Goal: Task Accomplishment & Management: Manage account settings

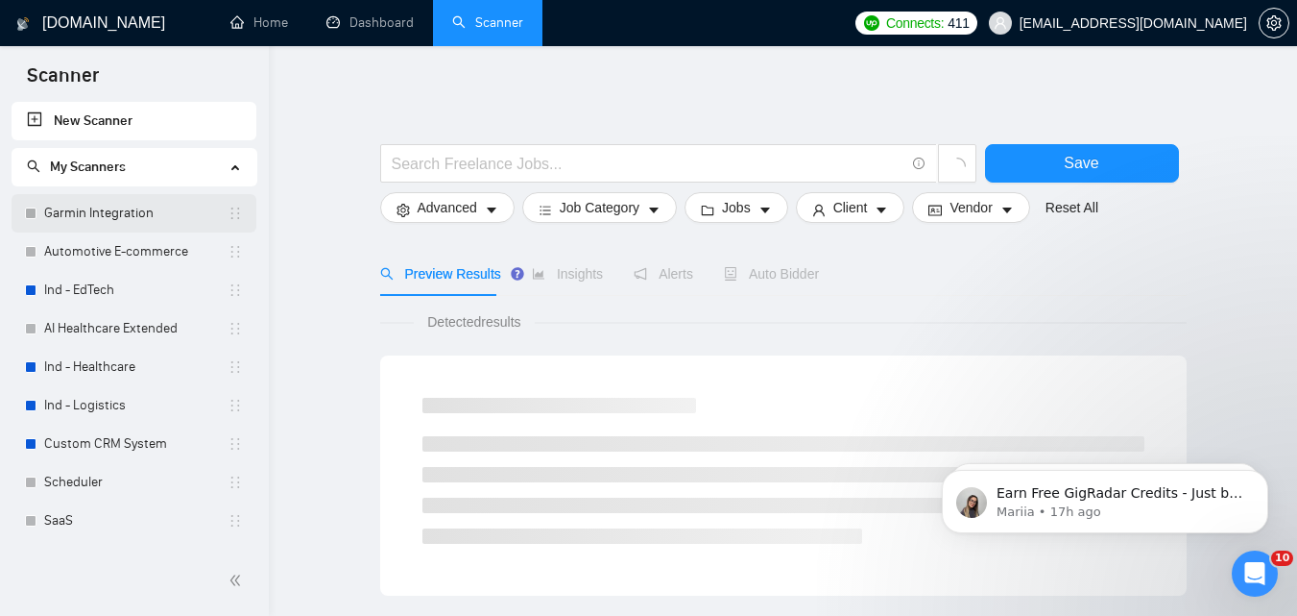
click at [71, 217] on link "Garmin Integration" at bounding box center [135, 213] width 183 height 38
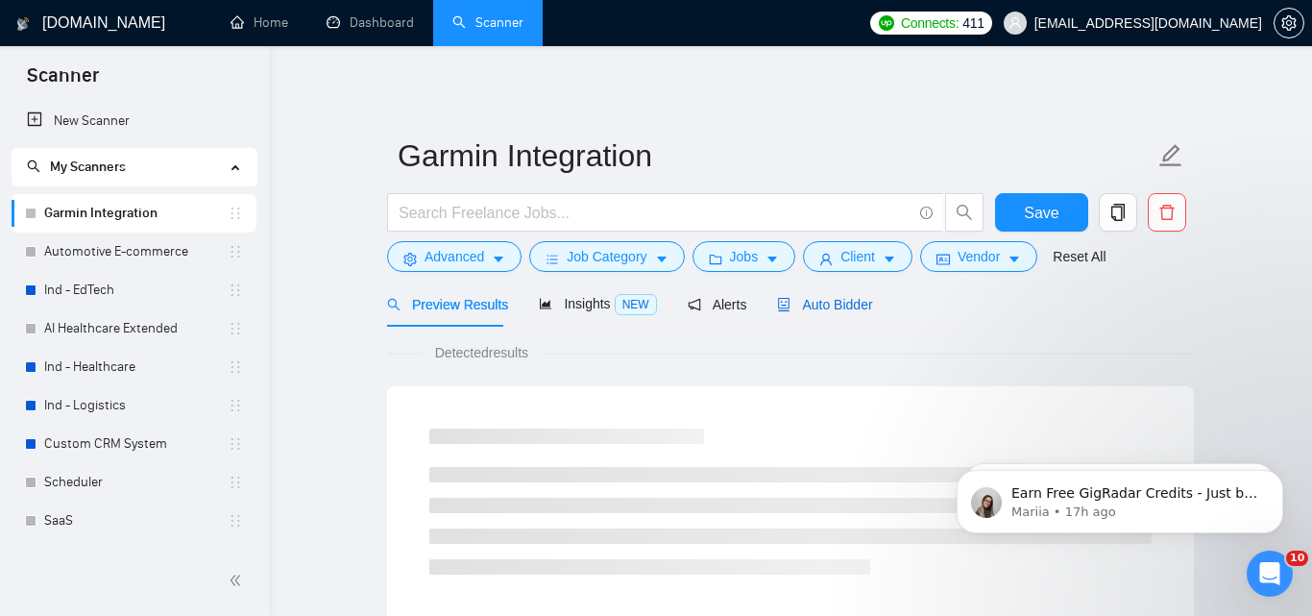
click at [807, 301] on span "Auto Bidder" at bounding box center [824, 304] width 95 height 15
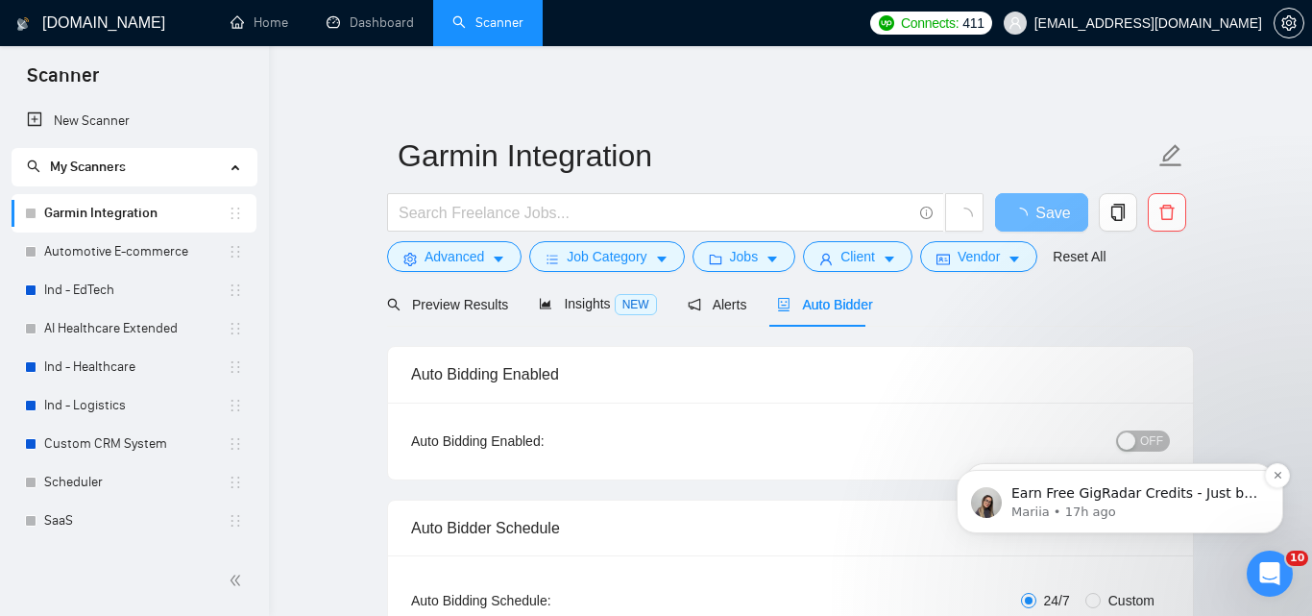
click at [1145, 440] on body "Earn Free GigRadar Credits - Just by Sharing Your Story! 💬 Want more credits fo…" at bounding box center [1119, 496] width 369 height 119
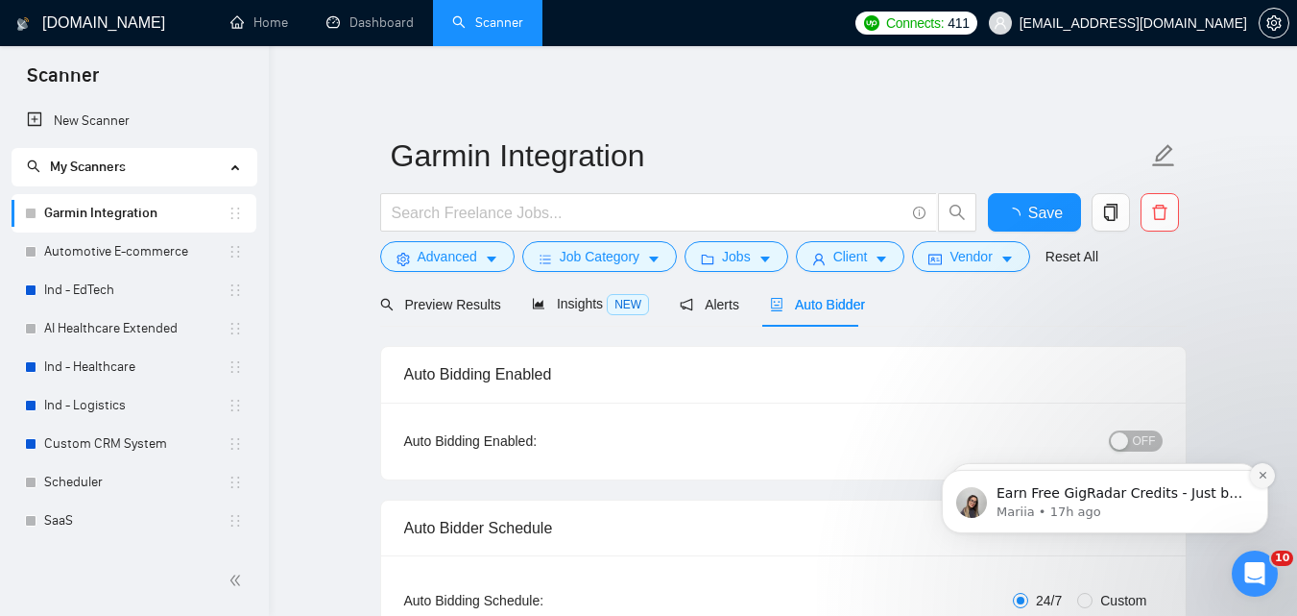
click at [1268, 480] on icon "Dismiss notification" at bounding box center [1263, 475] width 11 height 11
click at [1263, 475] on icon "Dismiss notification" at bounding box center [1262, 474] width 7 height 7
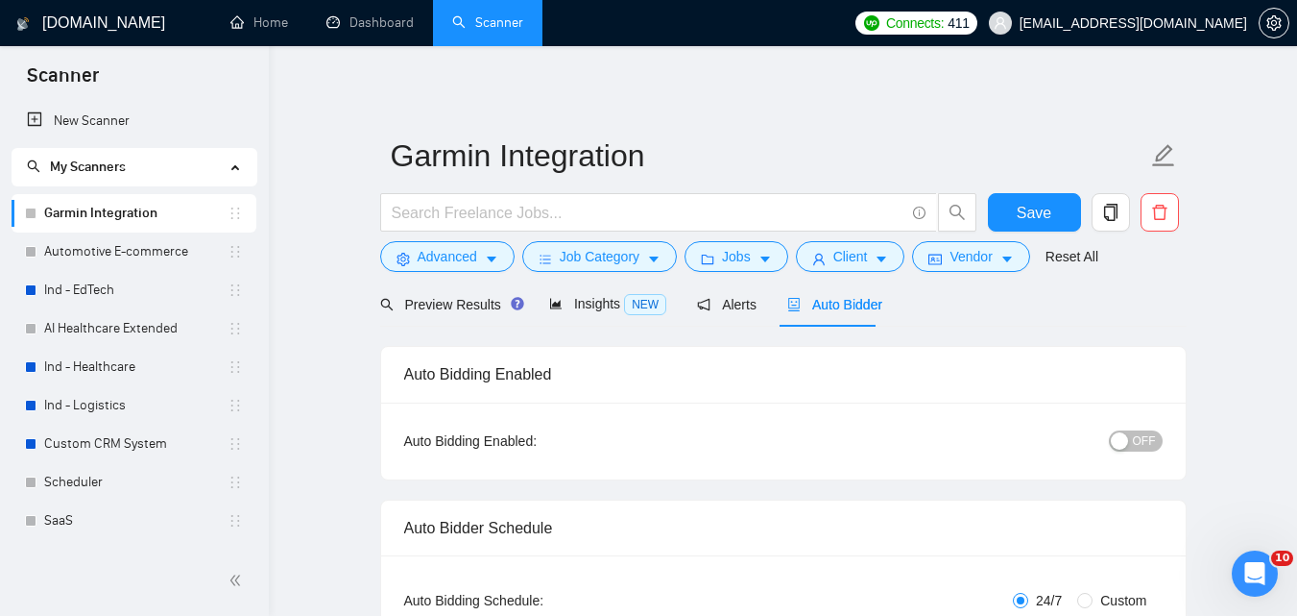
click at [1114, 432] on div "button" at bounding box center [1119, 440] width 17 height 17
click at [1024, 211] on span "Save" at bounding box center [1034, 213] width 35 height 24
click at [88, 245] on link "Automotive E-commerce" at bounding box center [135, 251] width 183 height 38
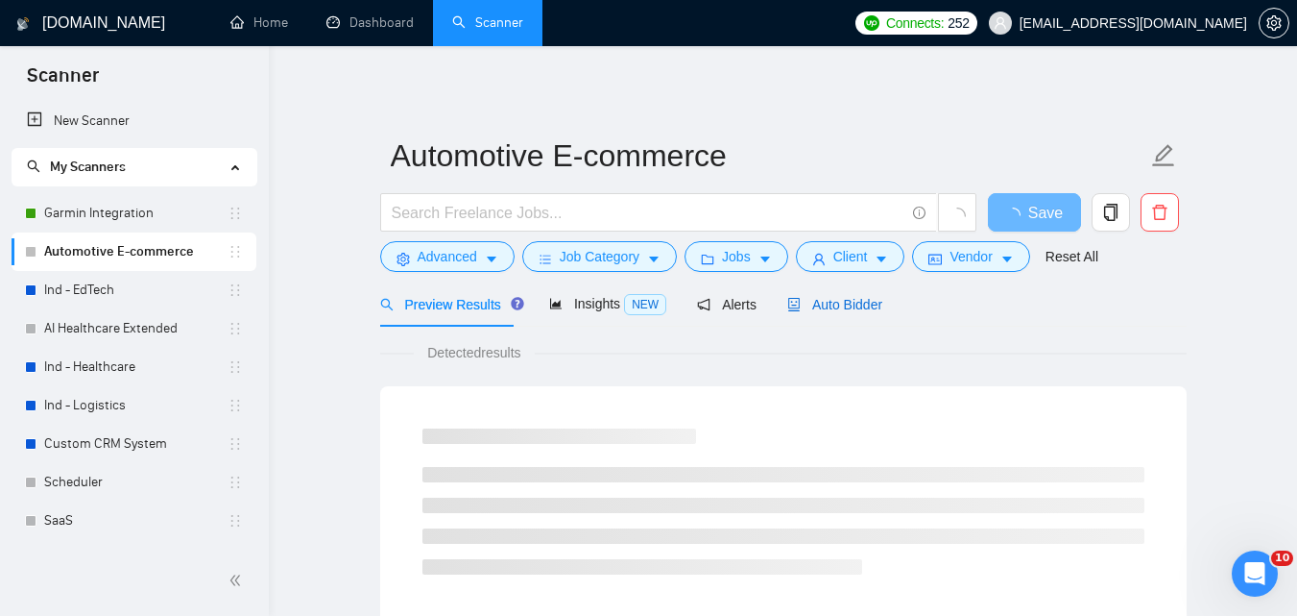
click at [826, 308] on span "Auto Bidder" at bounding box center [834, 304] width 95 height 15
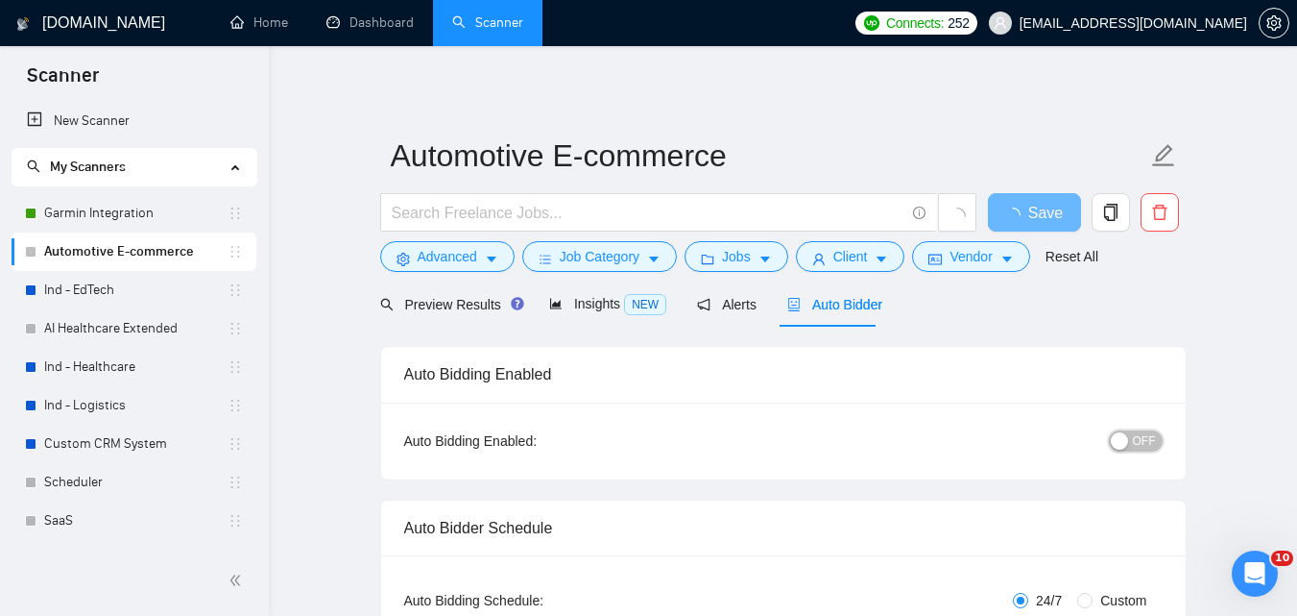
click at [1133, 436] on button "OFF" at bounding box center [1136, 440] width 54 height 21
checkbox input "true"
click at [1047, 207] on span "Save" at bounding box center [1045, 213] width 35 height 24
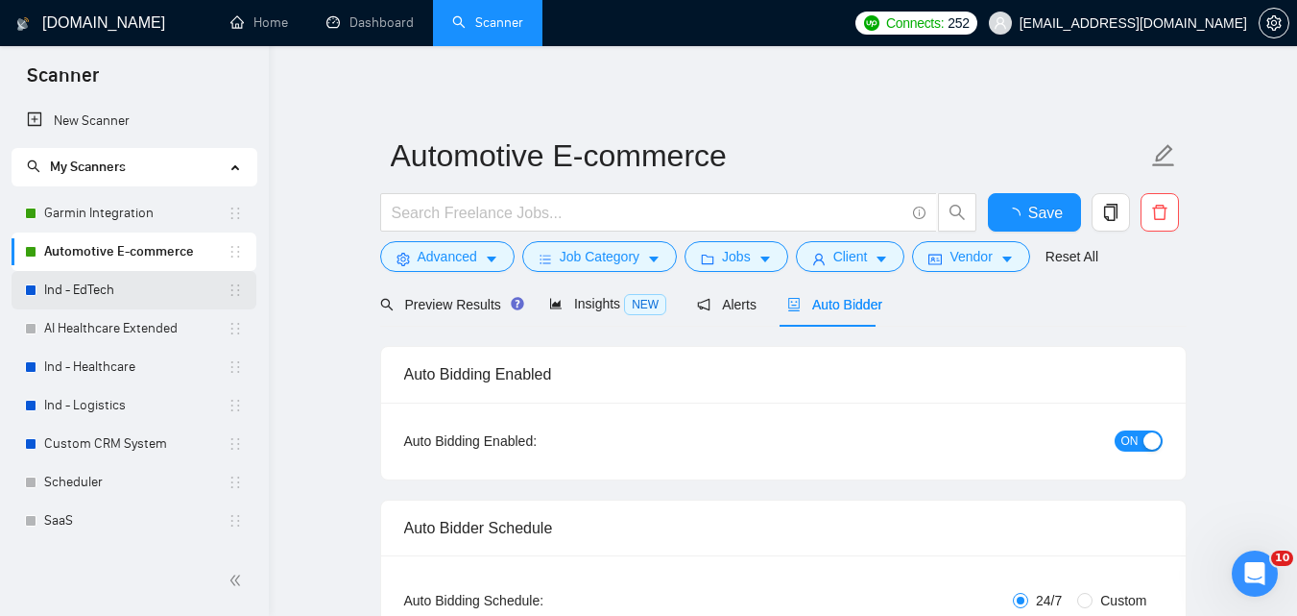
click at [72, 283] on link "Ind - EdTech" at bounding box center [135, 290] width 183 height 38
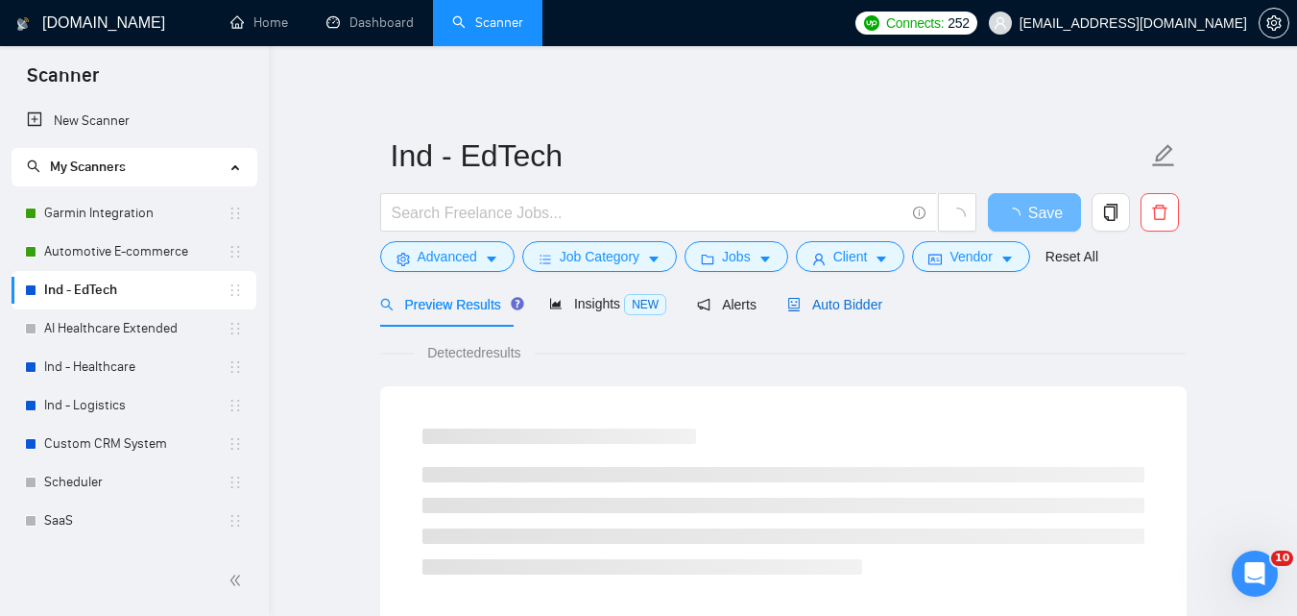
click at [850, 302] on span "Auto Bidder" at bounding box center [834, 304] width 95 height 15
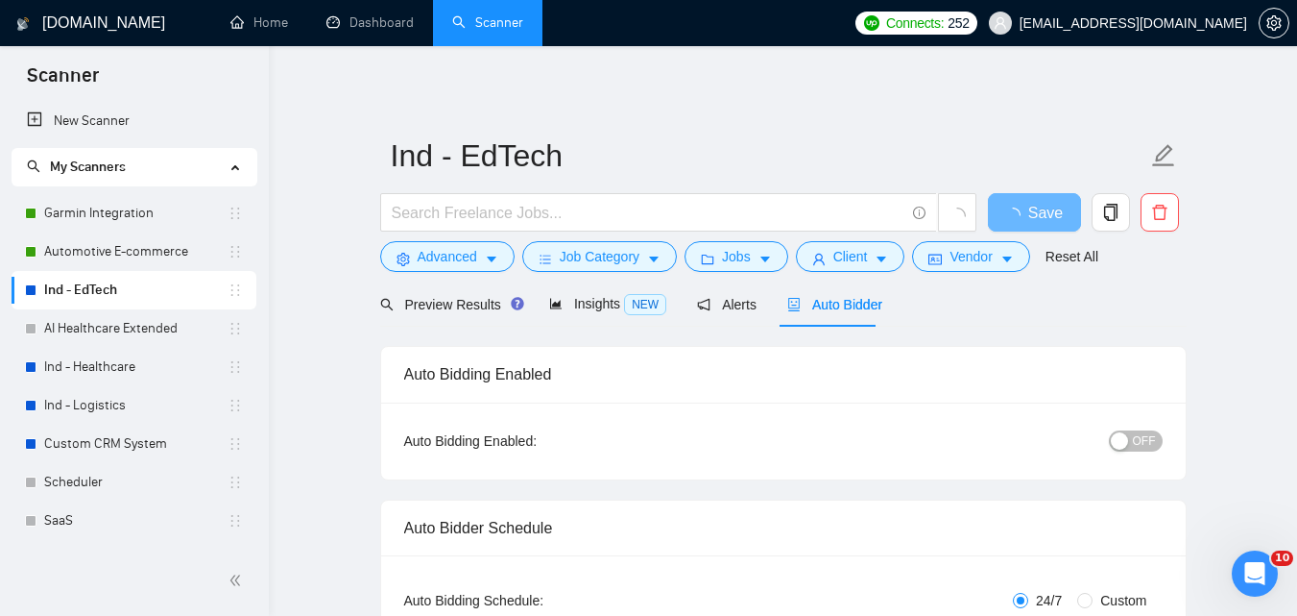
checkbox input "true"
click at [1154, 439] on span "OFF" at bounding box center [1144, 440] width 23 height 21
click at [1031, 211] on span "Save" at bounding box center [1034, 213] width 35 height 24
click at [106, 331] on link "AI Healthcare Extended" at bounding box center [135, 328] width 183 height 38
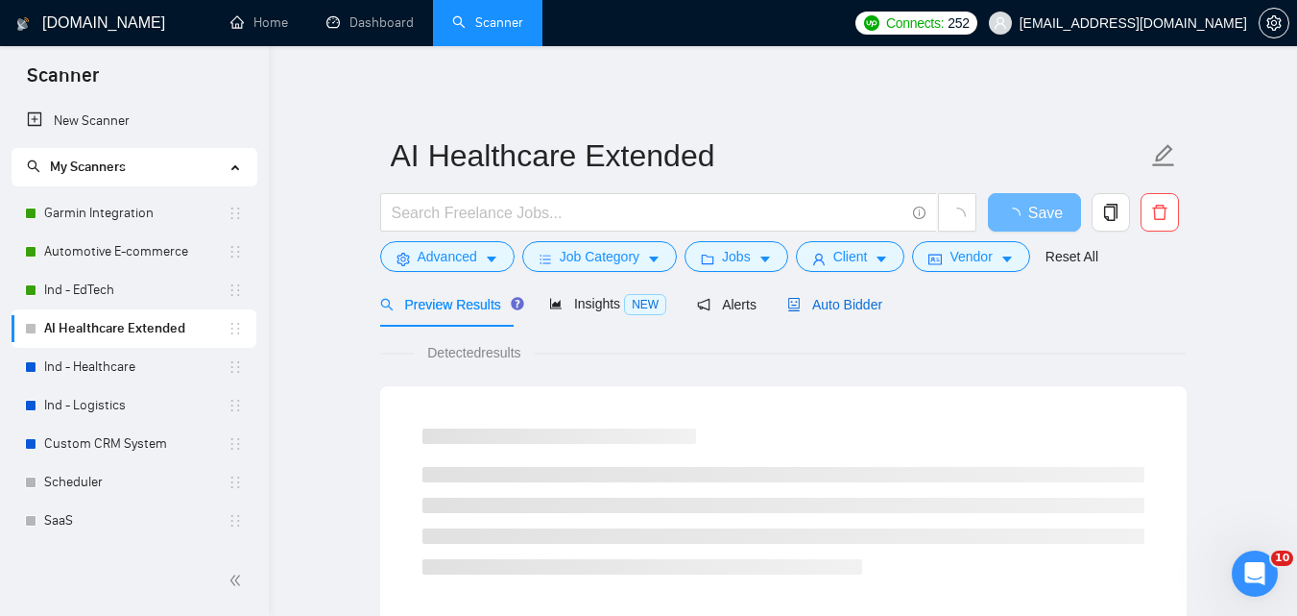
click at [846, 309] on span "Auto Bidder" at bounding box center [834, 304] width 95 height 15
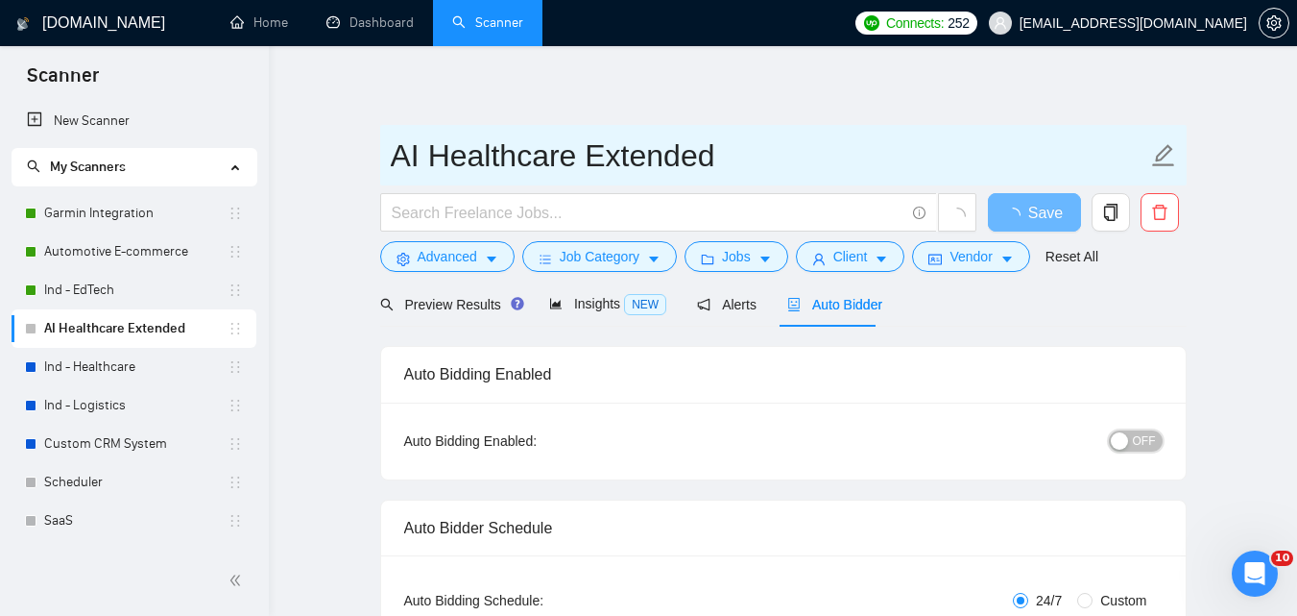
click at [1139, 438] on span "OFF" at bounding box center [1144, 440] width 23 height 21
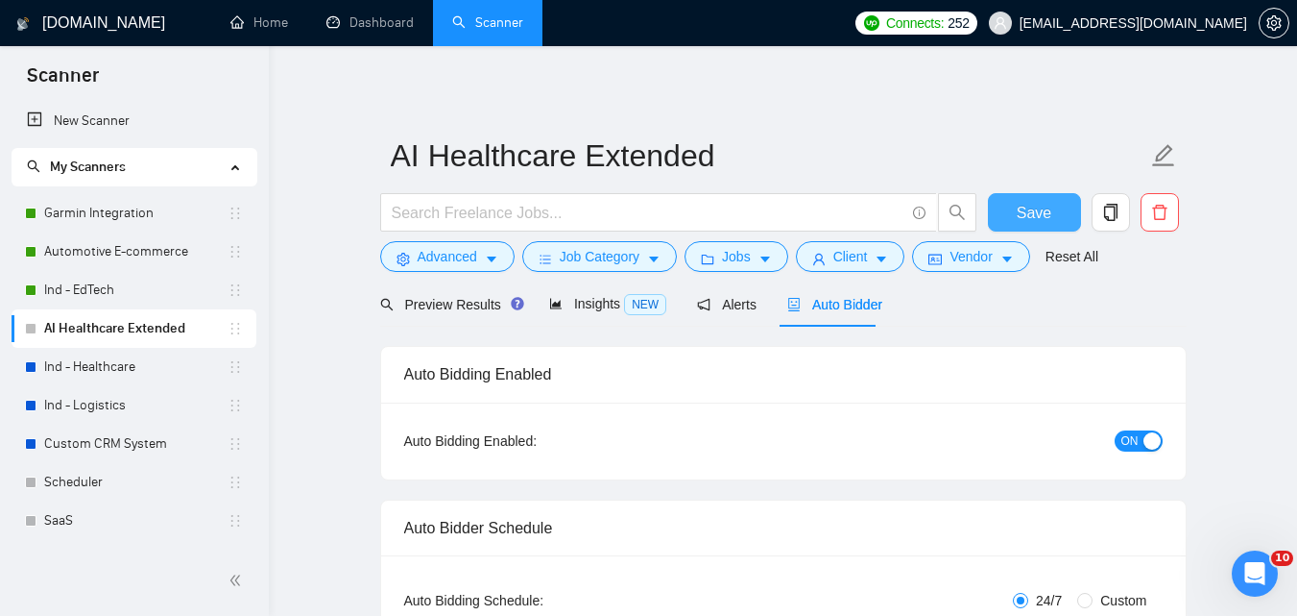
click at [1043, 205] on span "Save" at bounding box center [1034, 213] width 35 height 24
click at [69, 362] on link "Ind - Healthcare" at bounding box center [135, 367] width 183 height 38
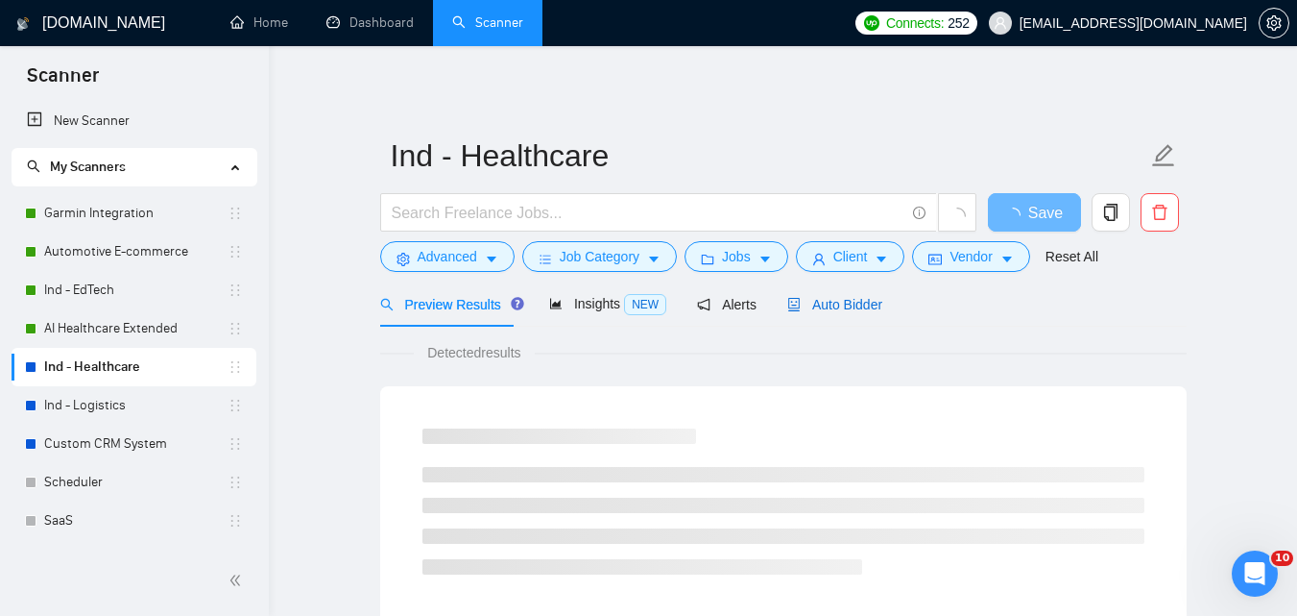
click at [818, 311] on span "Auto Bidder" at bounding box center [834, 304] width 95 height 15
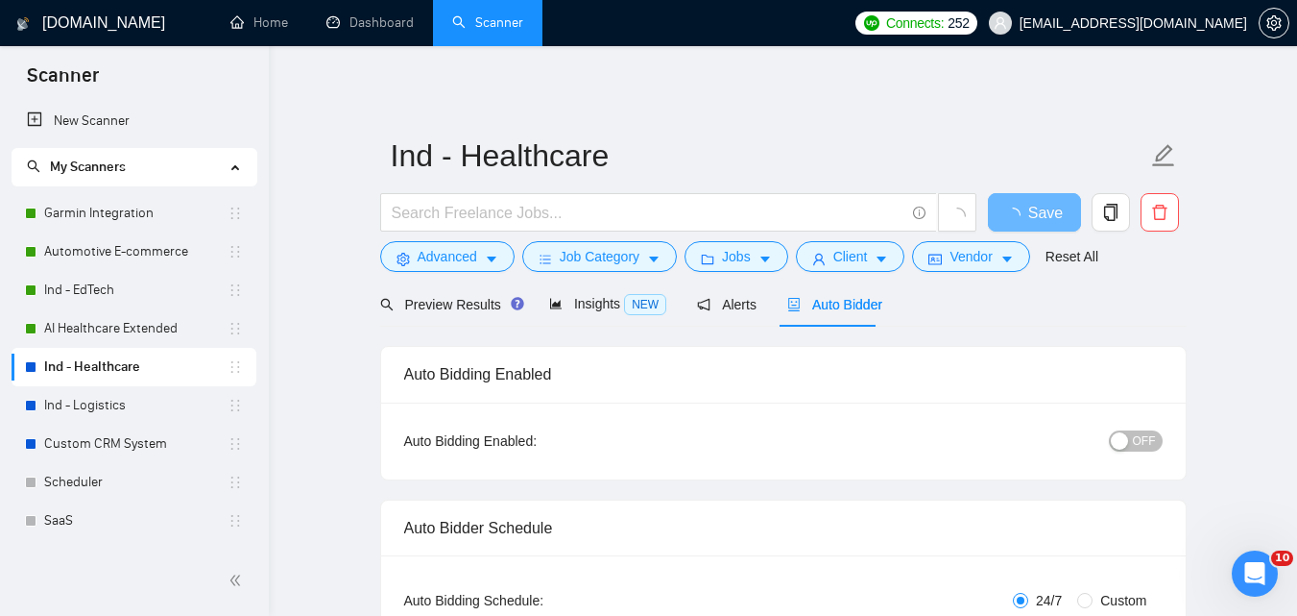
checkbox input "true"
click at [1149, 430] on span "OFF" at bounding box center [1144, 440] width 23 height 21
click at [1032, 209] on span "Save" at bounding box center [1034, 213] width 35 height 24
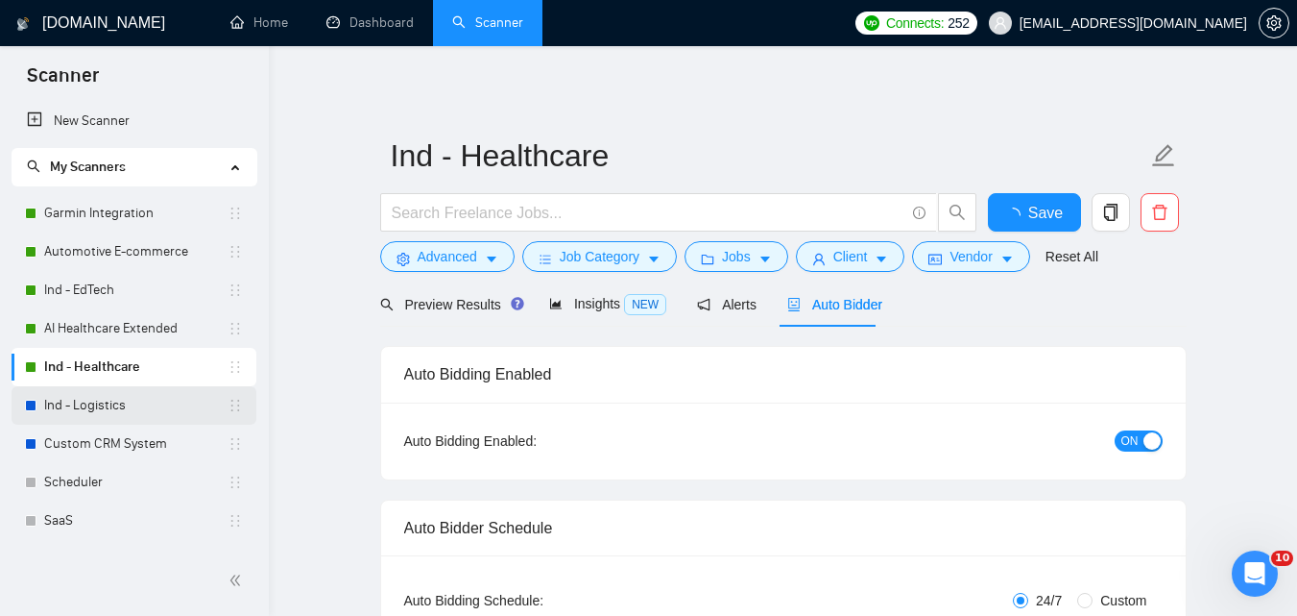
click at [116, 404] on link "Ind - Logistics" at bounding box center [135, 405] width 183 height 38
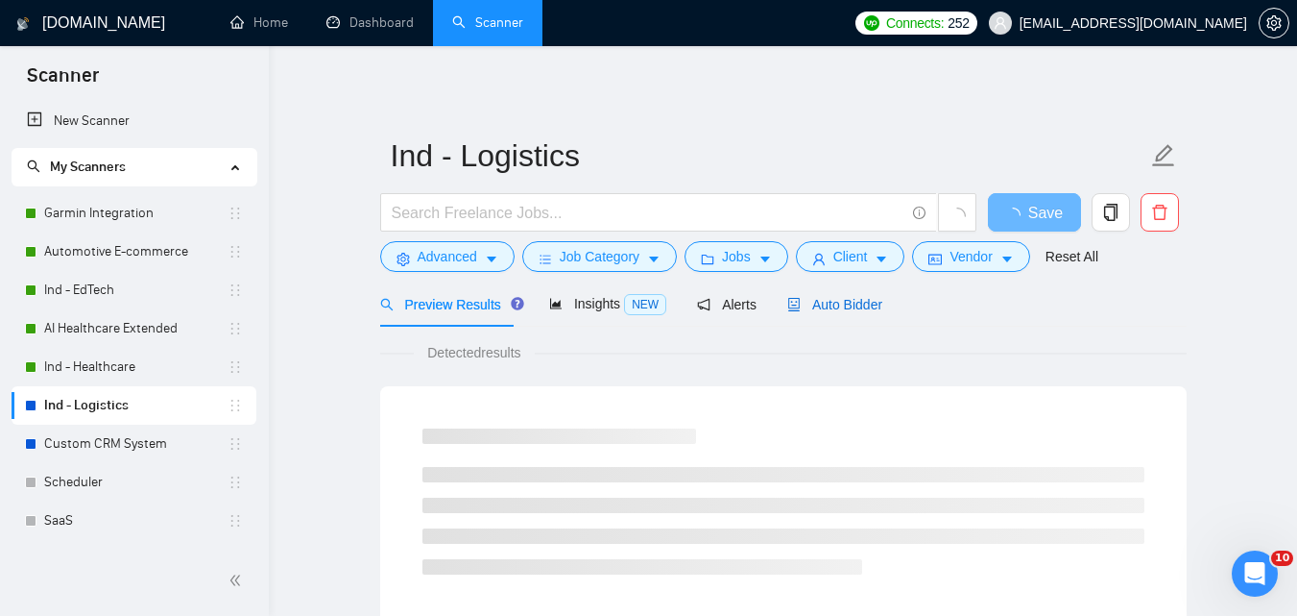
click at [794, 304] on span "Auto Bidder" at bounding box center [834, 304] width 95 height 15
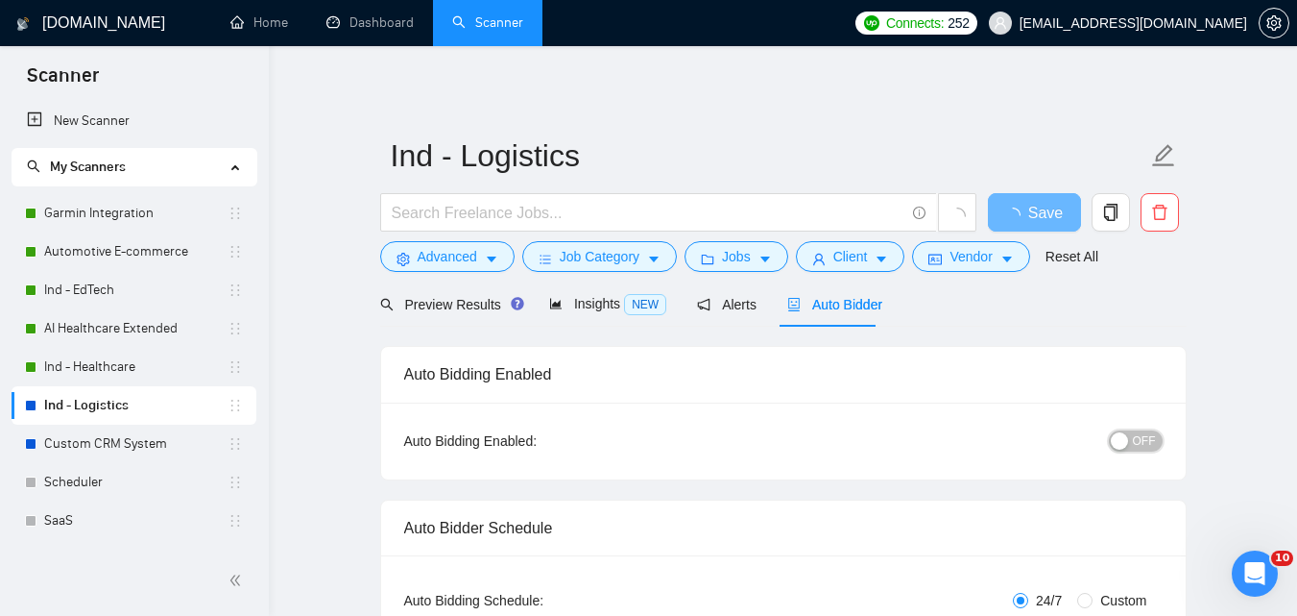
click at [1134, 433] on button "OFF" at bounding box center [1136, 440] width 54 height 21
checkbox input "true"
click at [1037, 216] on span "Save" at bounding box center [1034, 213] width 35 height 24
checkbox input "true"
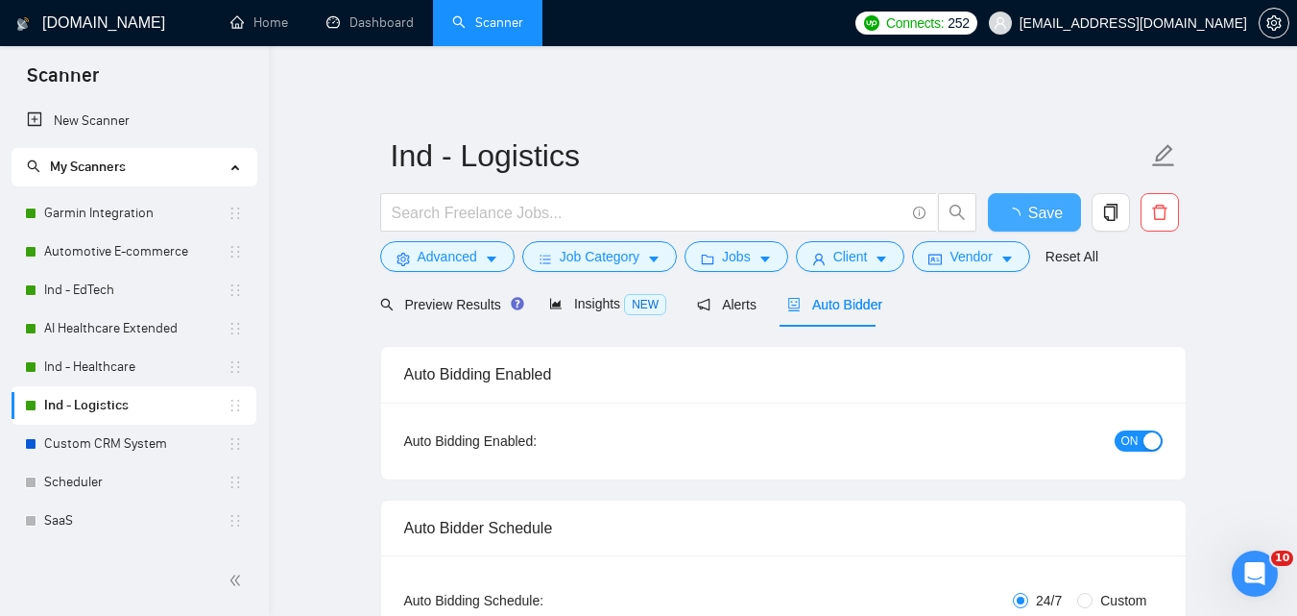
checkbox input "true"
click at [62, 447] on link "Custom CRM System" at bounding box center [135, 443] width 183 height 38
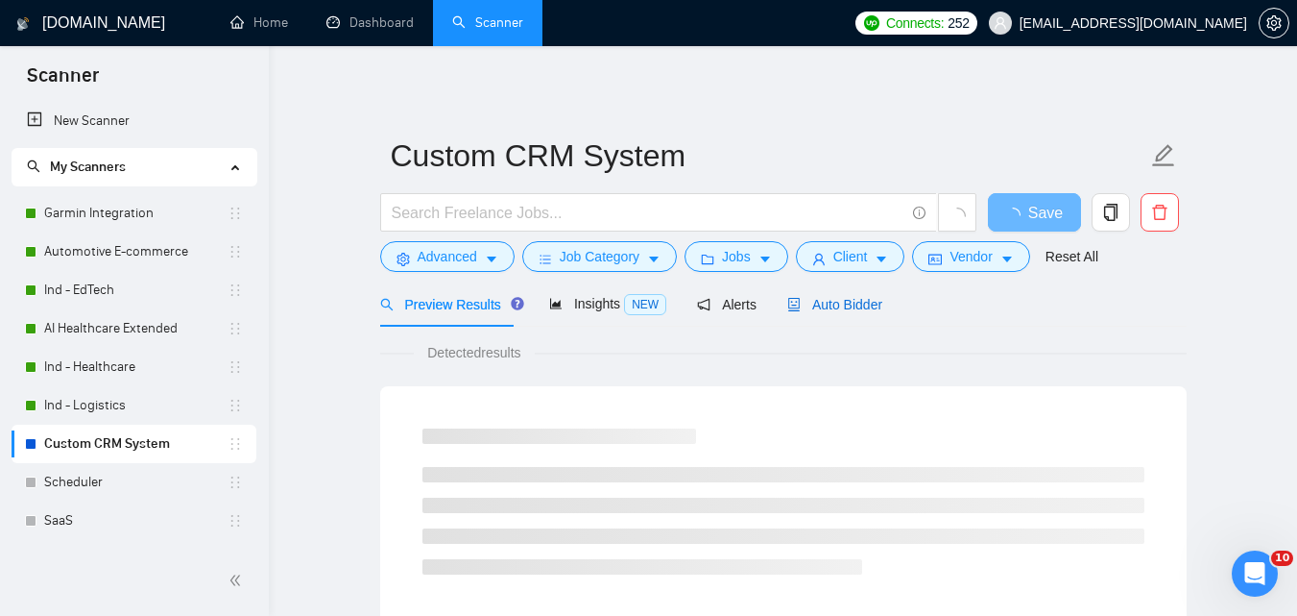
click at [829, 297] on span "Auto Bidder" at bounding box center [834, 304] width 95 height 15
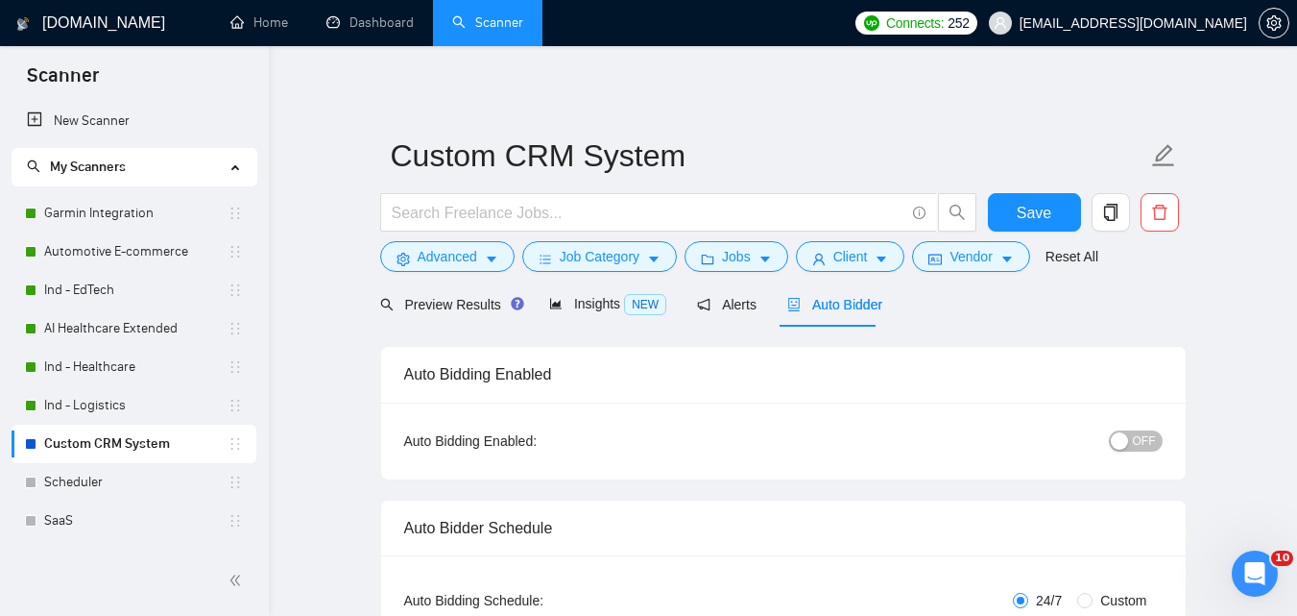
checkbox input "true"
drag, startPoint x: 1127, startPoint y: 447, endPoint x: 1099, endPoint y: 282, distance: 166.5
click at [1127, 446] on div "button" at bounding box center [1119, 440] width 17 height 17
click at [1006, 209] on button "Save" at bounding box center [1034, 212] width 93 height 38
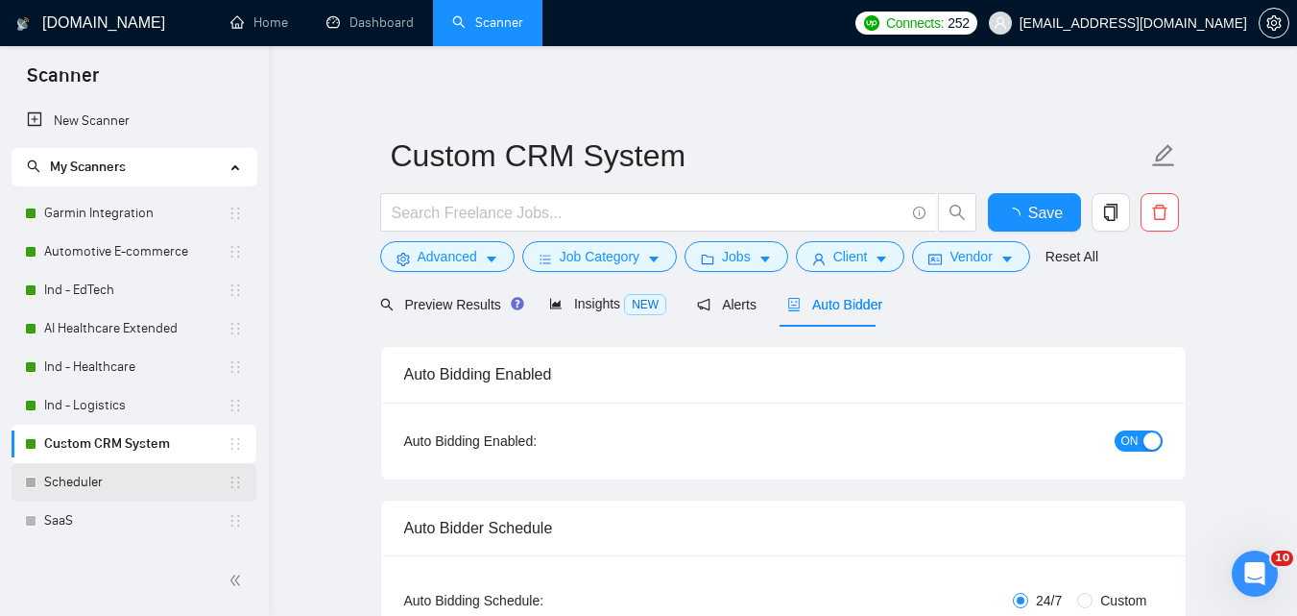
click at [60, 476] on link "Scheduler" at bounding box center [135, 482] width 183 height 38
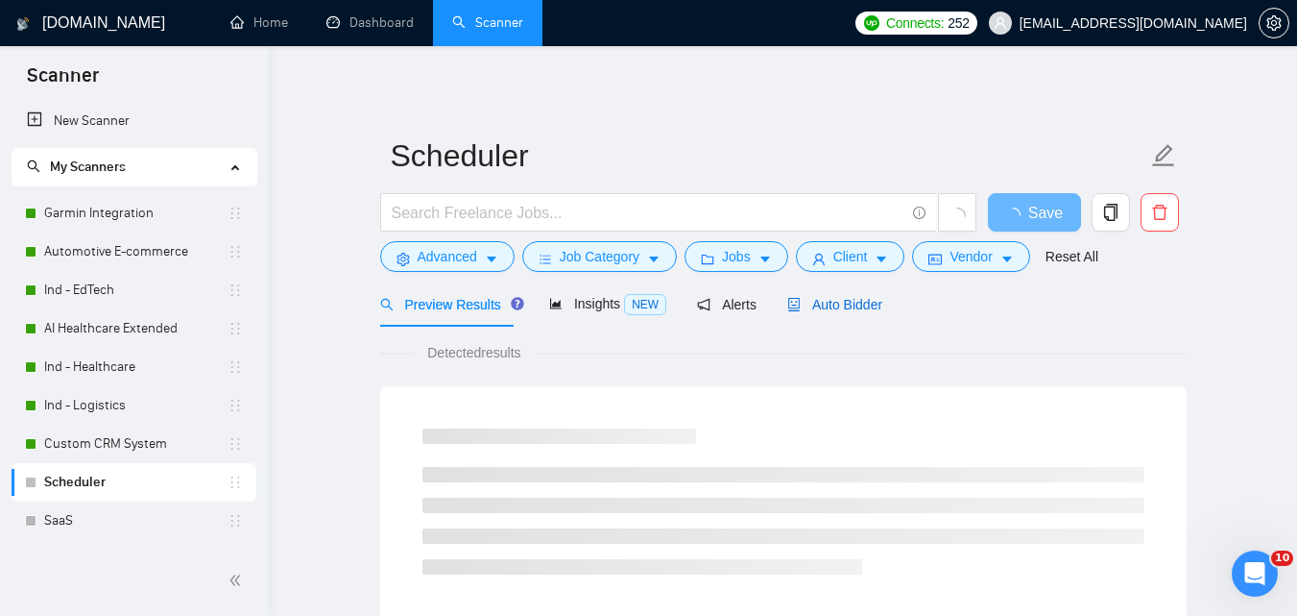
click at [817, 305] on span "Auto Bidder" at bounding box center [834, 304] width 95 height 15
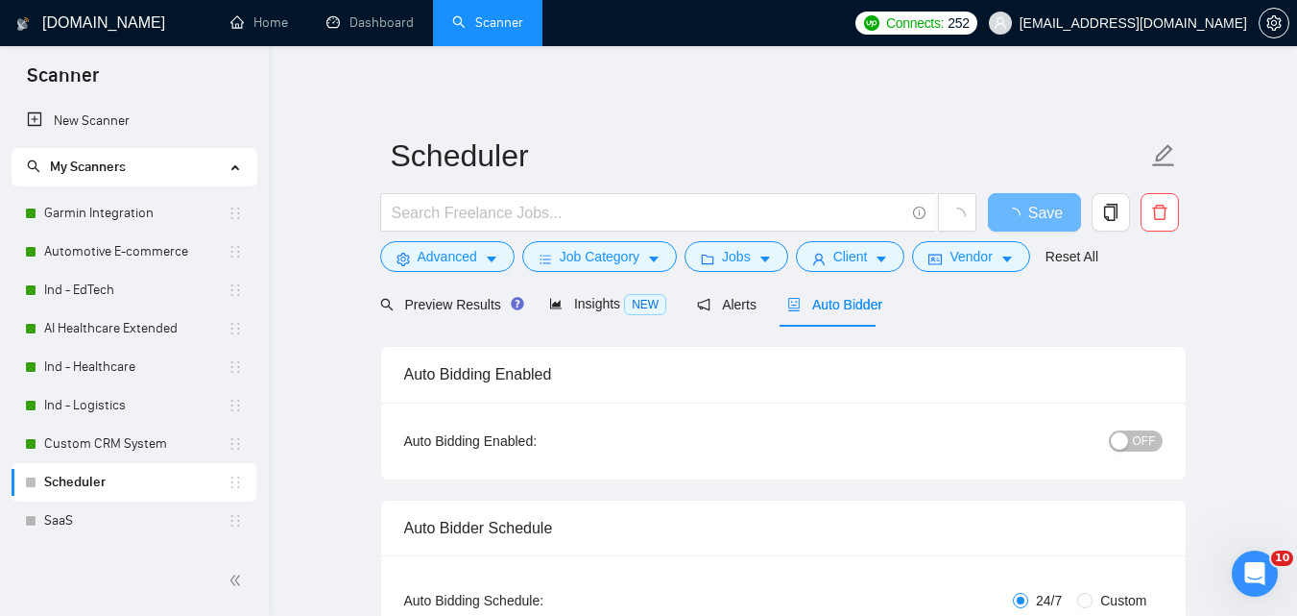
click at [1150, 442] on span "OFF" at bounding box center [1144, 440] width 23 height 21
click at [1055, 212] on button "Save" at bounding box center [1034, 212] width 93 height 38
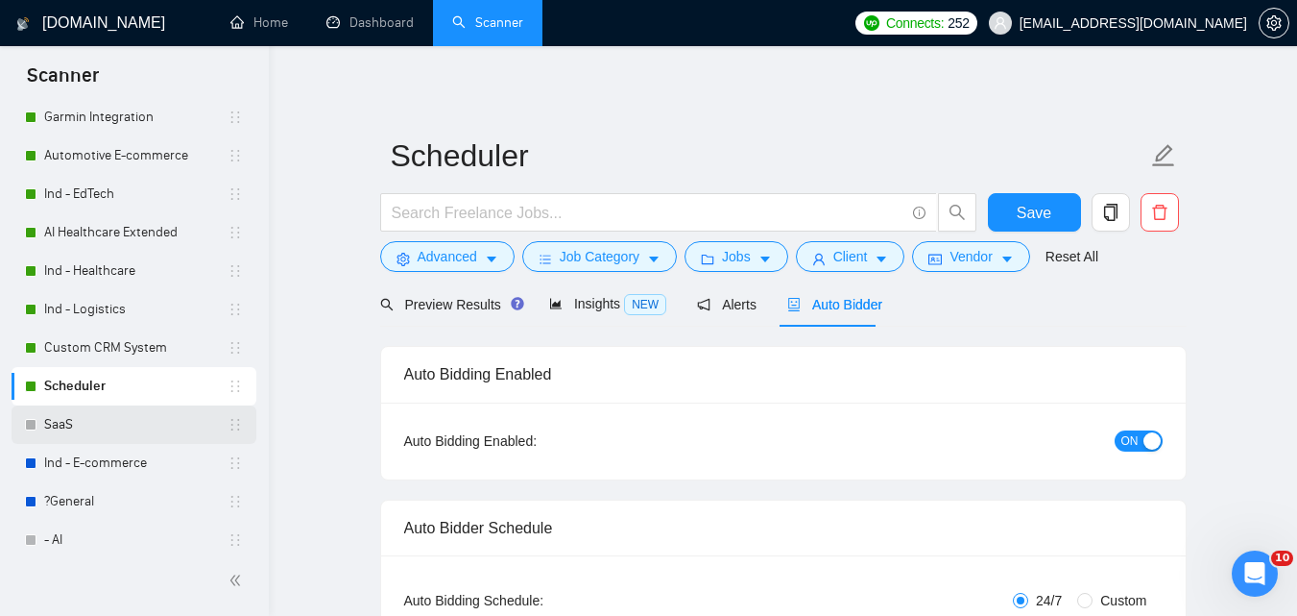
click at [109, 420] on link "SaaS" at bounding box center [135, 424] width 183 height 38
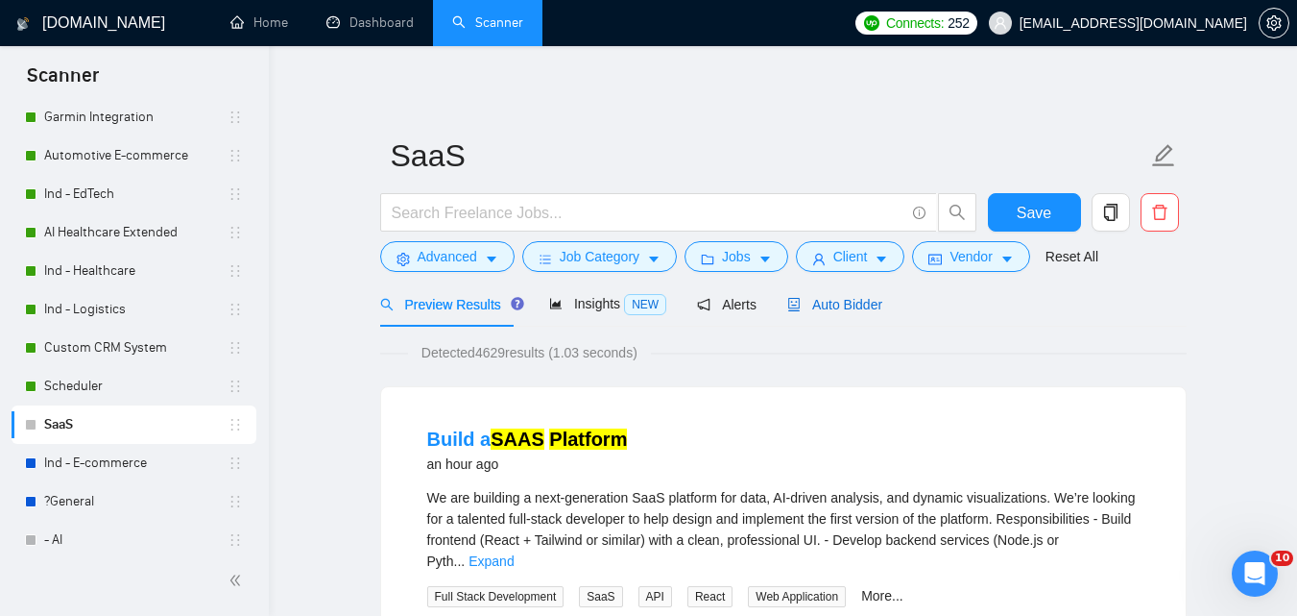
click at [860, 302] on span "Auto Bidder" at bounding box center [834, 304] width 95 height 15
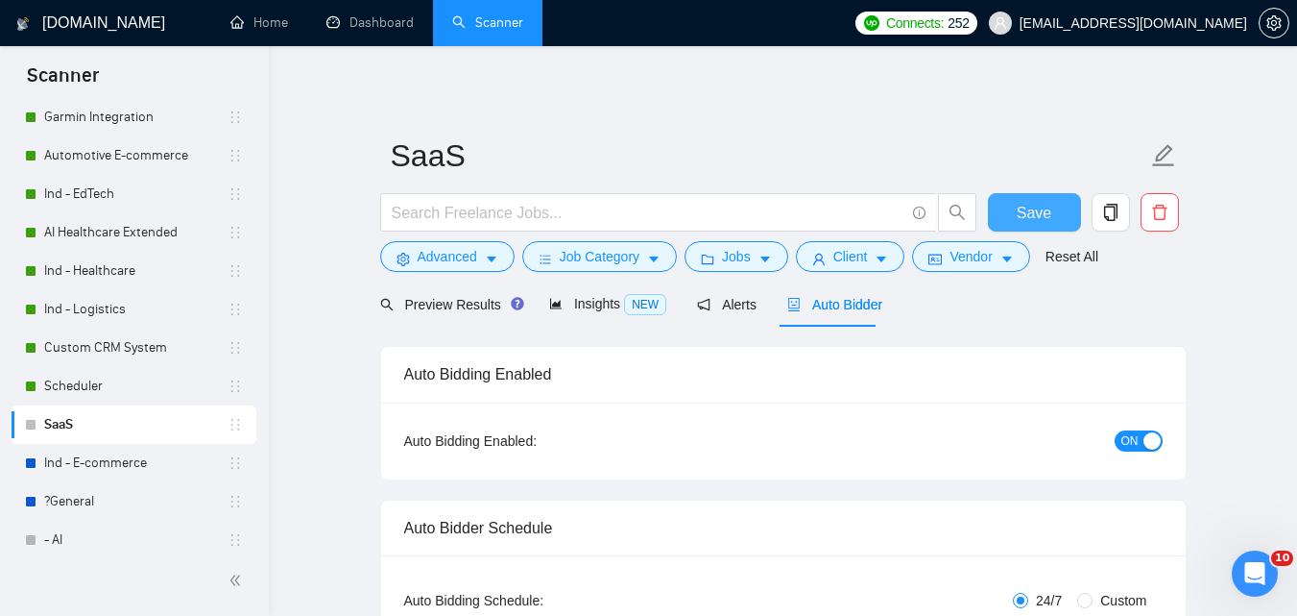
click at [1039, 205] on span "Save" at bounding box center [1034, 213] width 35 height 24
click at [97, 460] on link "Ind - E-commerce" at bounding box center [135, 463] width 183 height 38
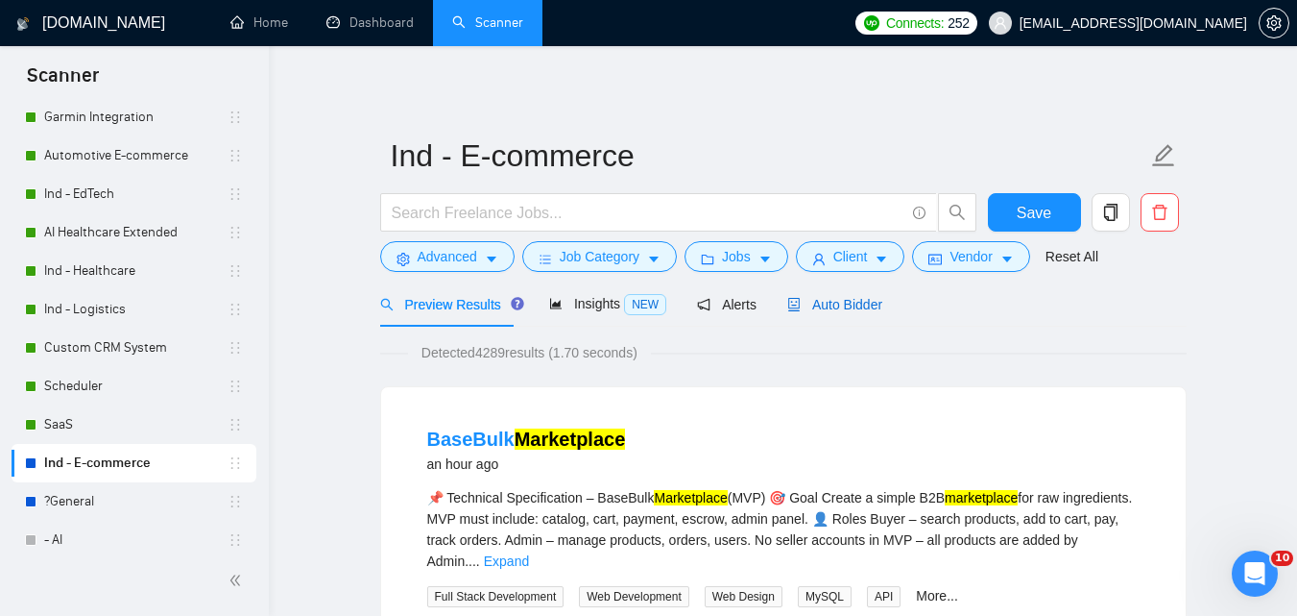
click at [872, 308] on span "Auto Bidder" at bounding box center [834, 304] width 95 height 15
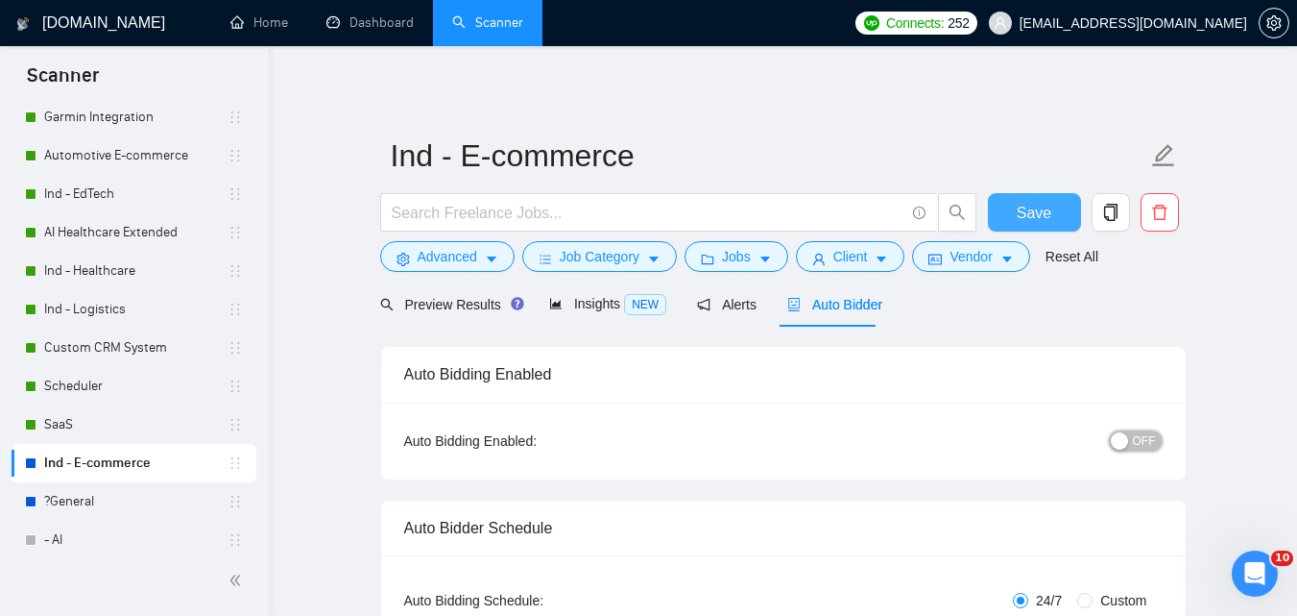
click at [1125, 438] on div "button" at bounding box center [1119, 440] width 17 height 17
checkbox input "true"
click at [1066, 214] on button "Save" at bounding box center [1034, 212] width 93 height 38
click at [43, 497] on div "?General" at bounding box center [134, 501] width 218 height 38
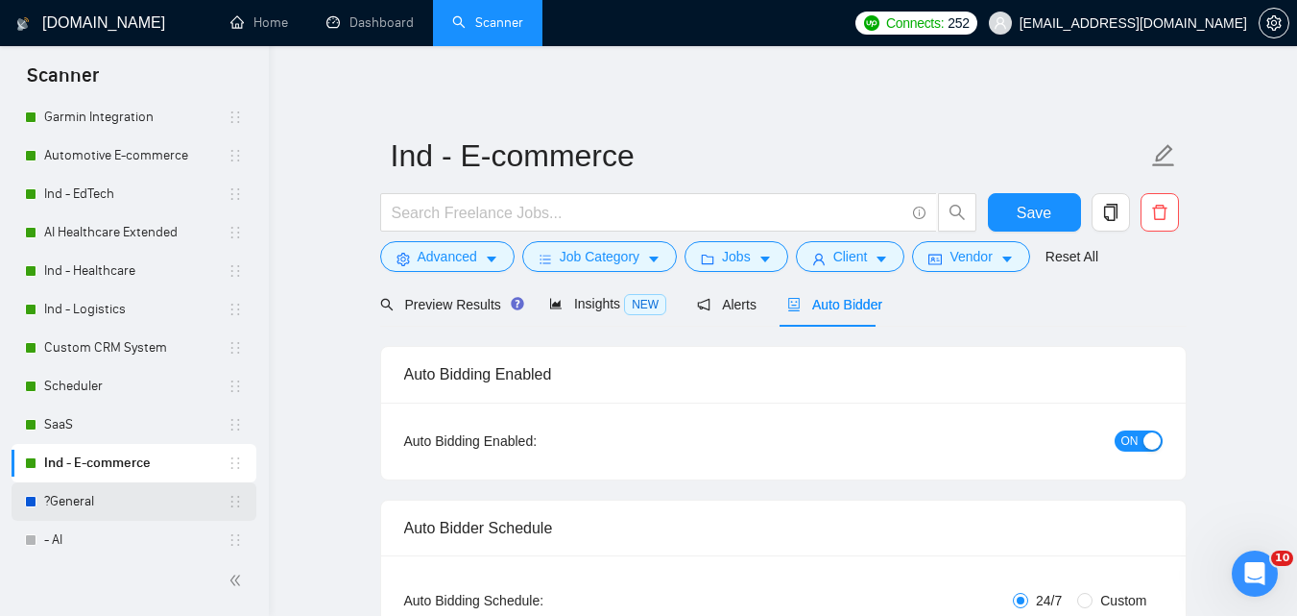
click at [98, 493] on link "?General" at bounding box center [135, 501] width 183 height 38
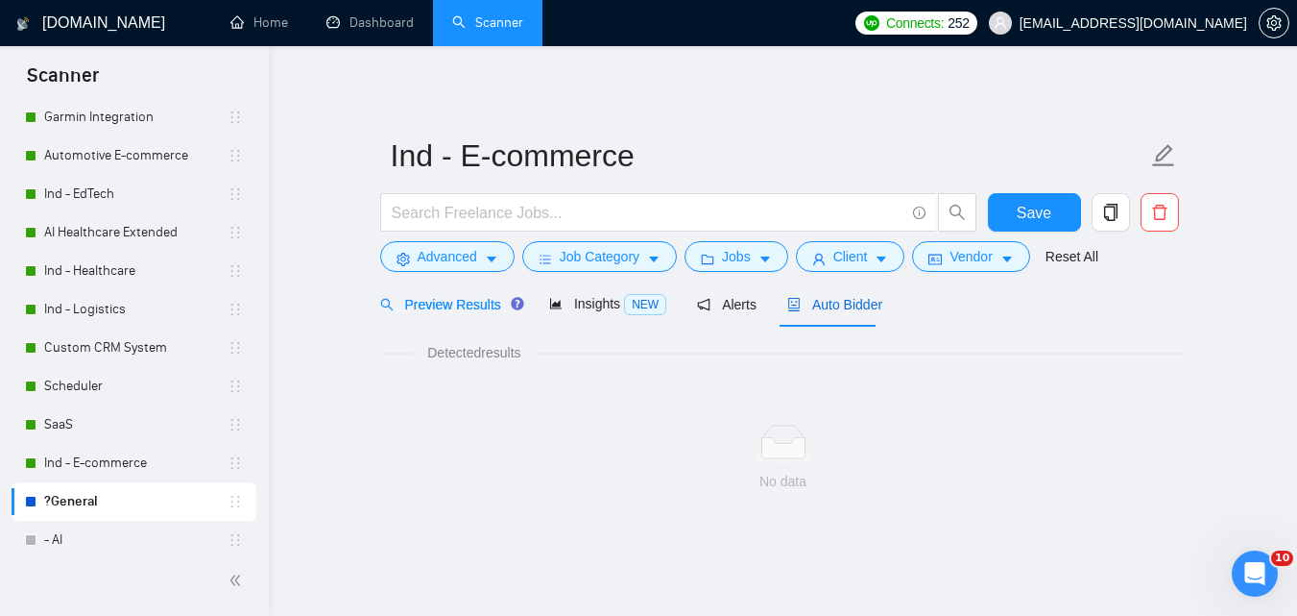
click at [844, 310] on span "Auto Bidder" at bounding box center [834, 304] width 95 height 15
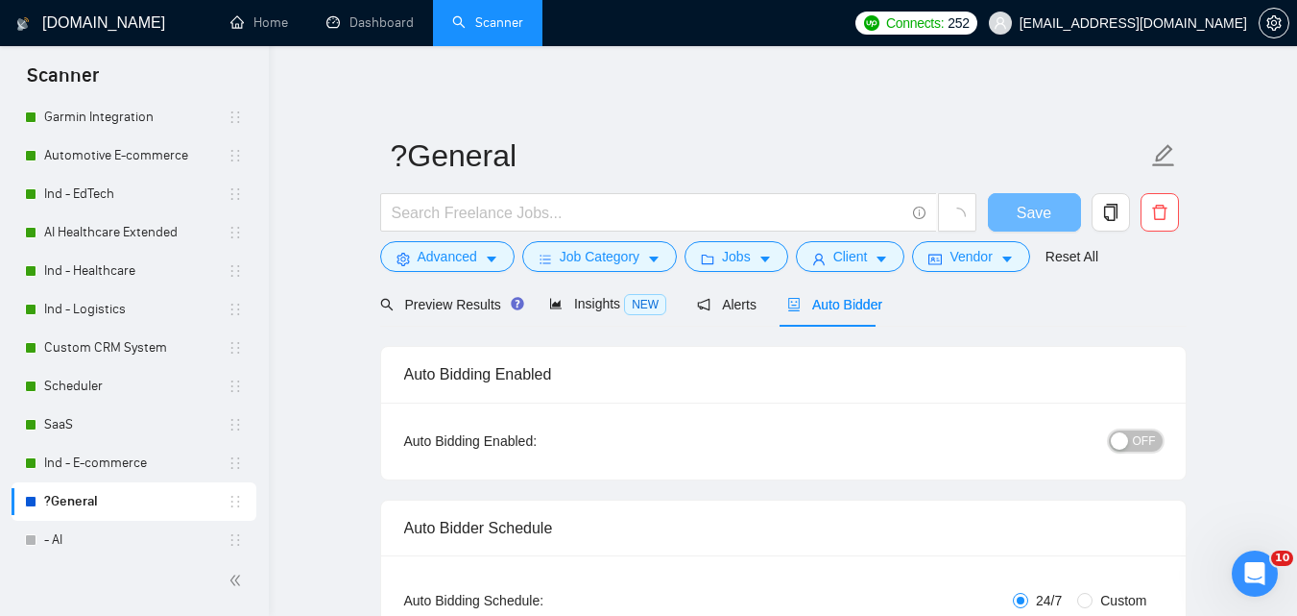
click at [1152, 433] on span "OFF" at bounding box center [1144, 440] width 23 height 21
checkbox input "true"
click at [1037, 214] on span "Save" at bounding box center [1034, 213] width 35 height 24
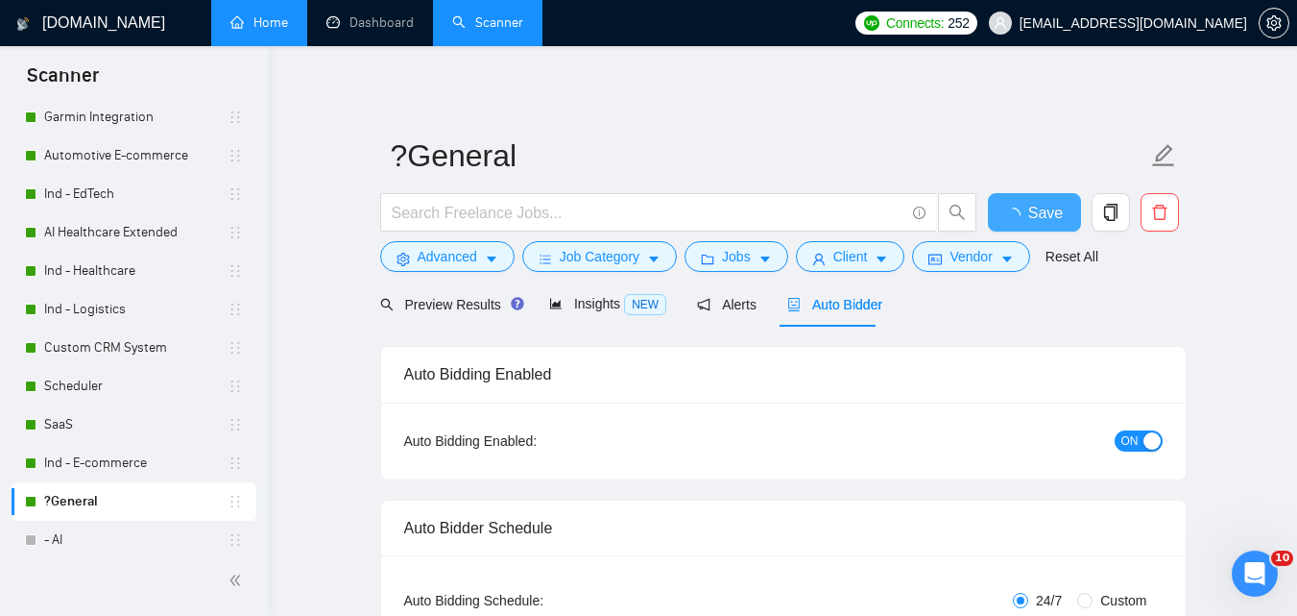
checkbox input "true"
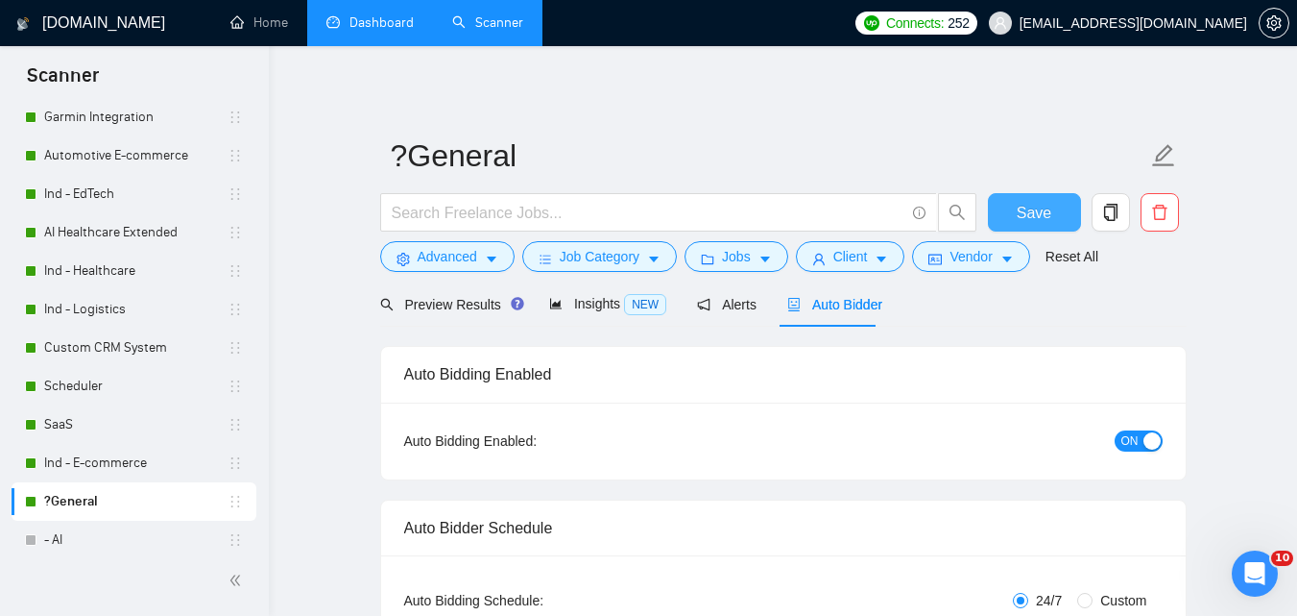
click at [357, 27] on link "Dashboard" at bounding box center [369, 22] width 87 height 16
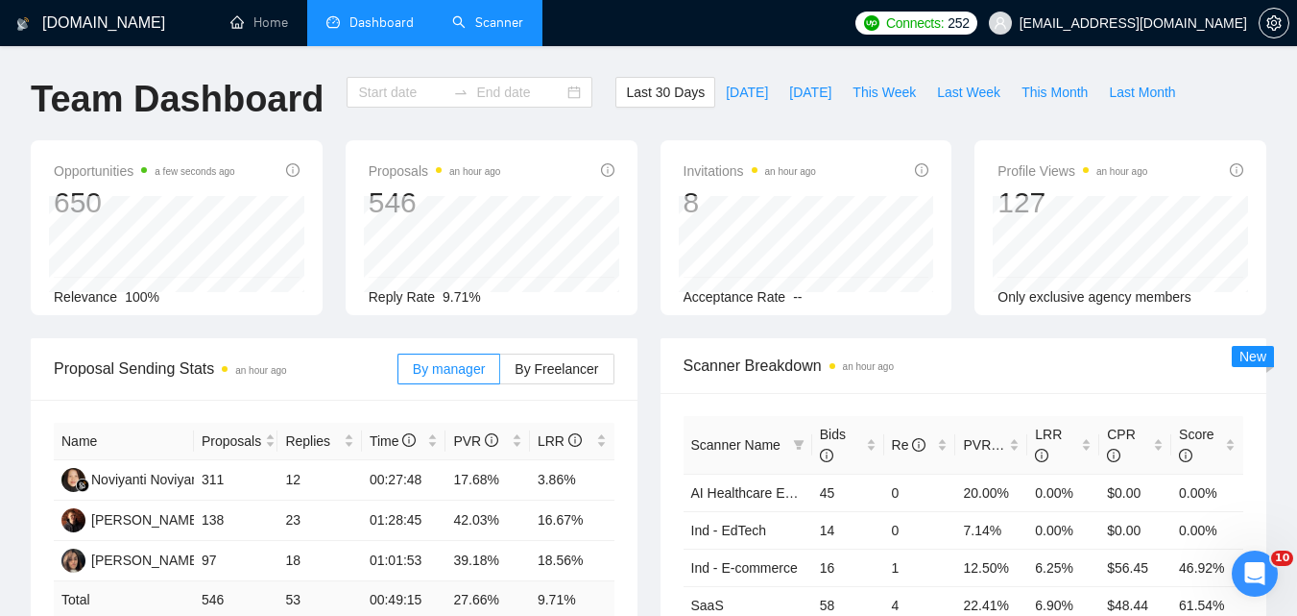
type input "[DATE]"
